Goal: Transaction & Acquisition: Subscribe to service/newsletter

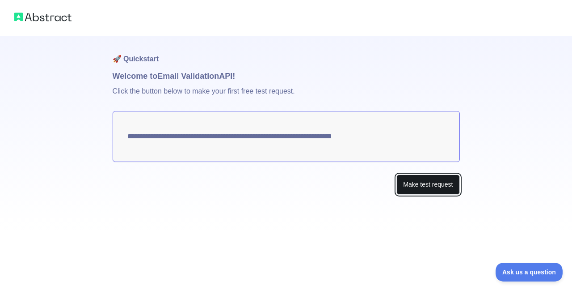
click at [420, 184] on button "Make test request" at bounding box center [428, 184] width 63 height 20
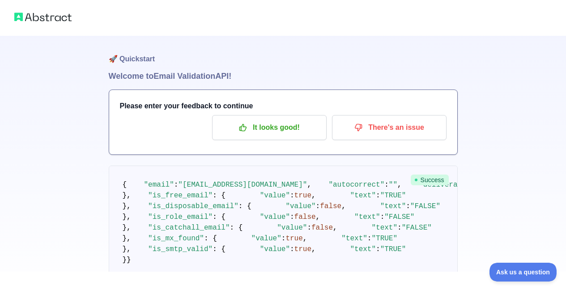
drag, startPoint x: 116, startPoint y: 80, endPoint x: 250, endPoint y: 82, distance: 133.7
click at [250, 82] on div "🚀 Quickstart Welcome to Email Validation API! Please enter your feedback to con…" at bounding box center [283, 175] width 349 height 279
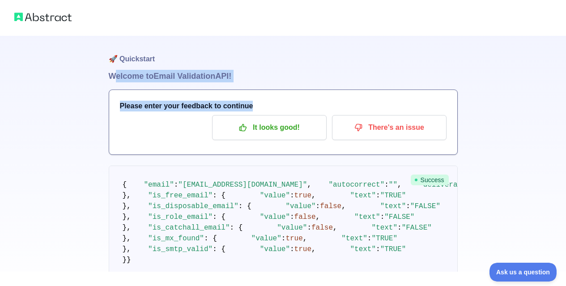
click at [250, 82] on div "🚀 Quickstart Welcome to Email Validation API! Please enter your feedback to con…" at bounding box center [283, 175] width 349 height 279
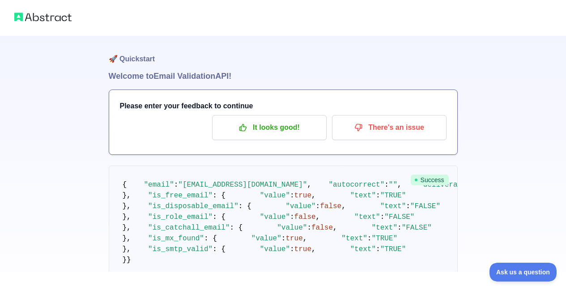
click at [133, 56] on h1 "🚀 Quickstart" at bounding box center [283, 53] width 349 height 34
click at [106, 60] on div "🚀 Quickstart Welcome to Email Validation API! Please enter your feedback to con…" at bounding box center [283, 157] width 566 height 315
click at [116, 61] on h1 "🚀 Quickstart" at bounding box center [283, 53] width 349 height 34
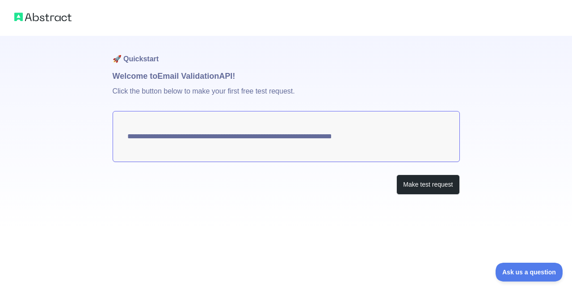
click at [25, 9] on div at bounding box center [286, 18] width 572 height 36
click at [42, 16] on img at bounding box center [42, 17] width 57 height 13
